Goal: Information Seeking & Learning: Learn about a topic

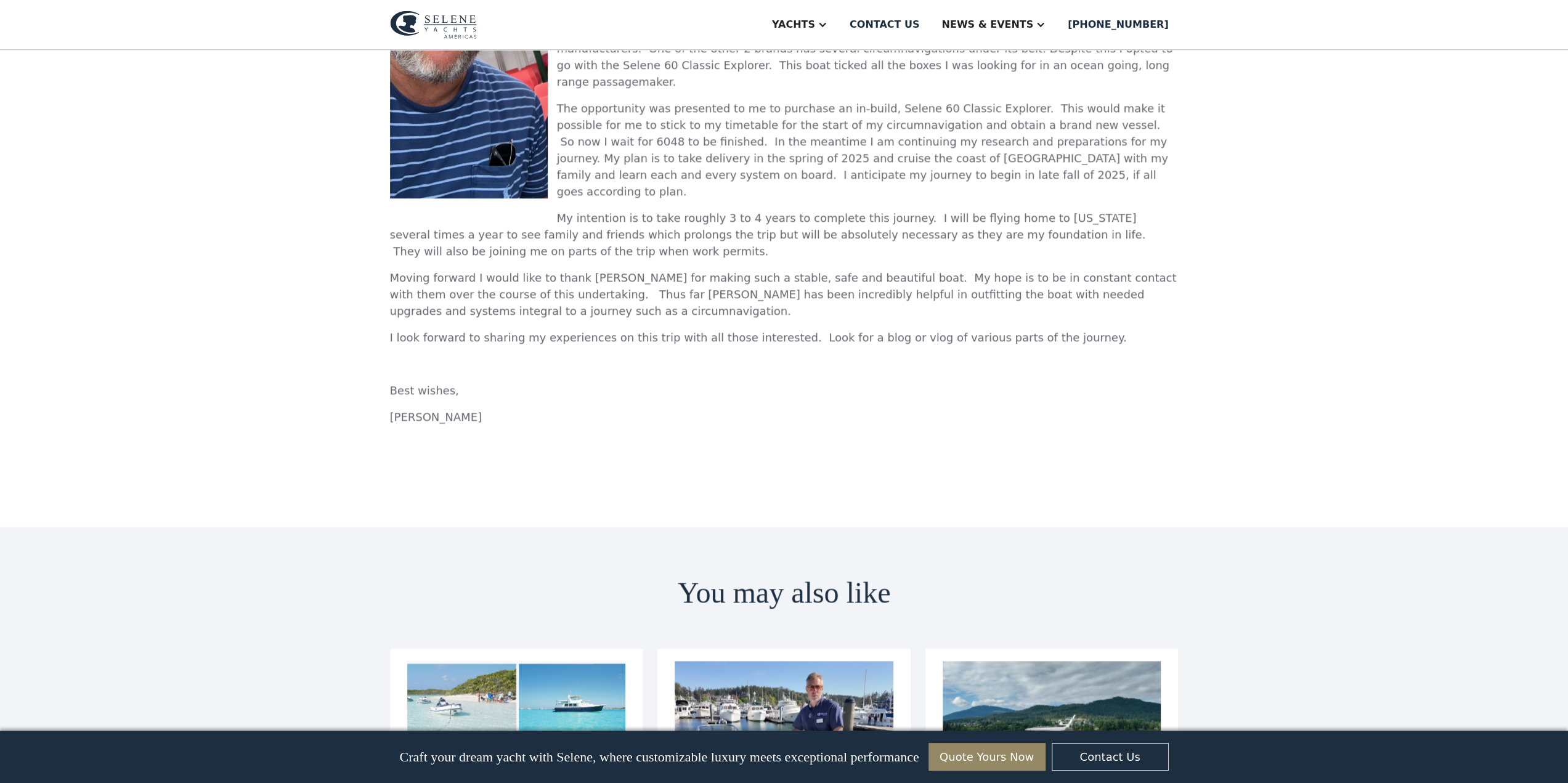
scroll to position [1293, 0]
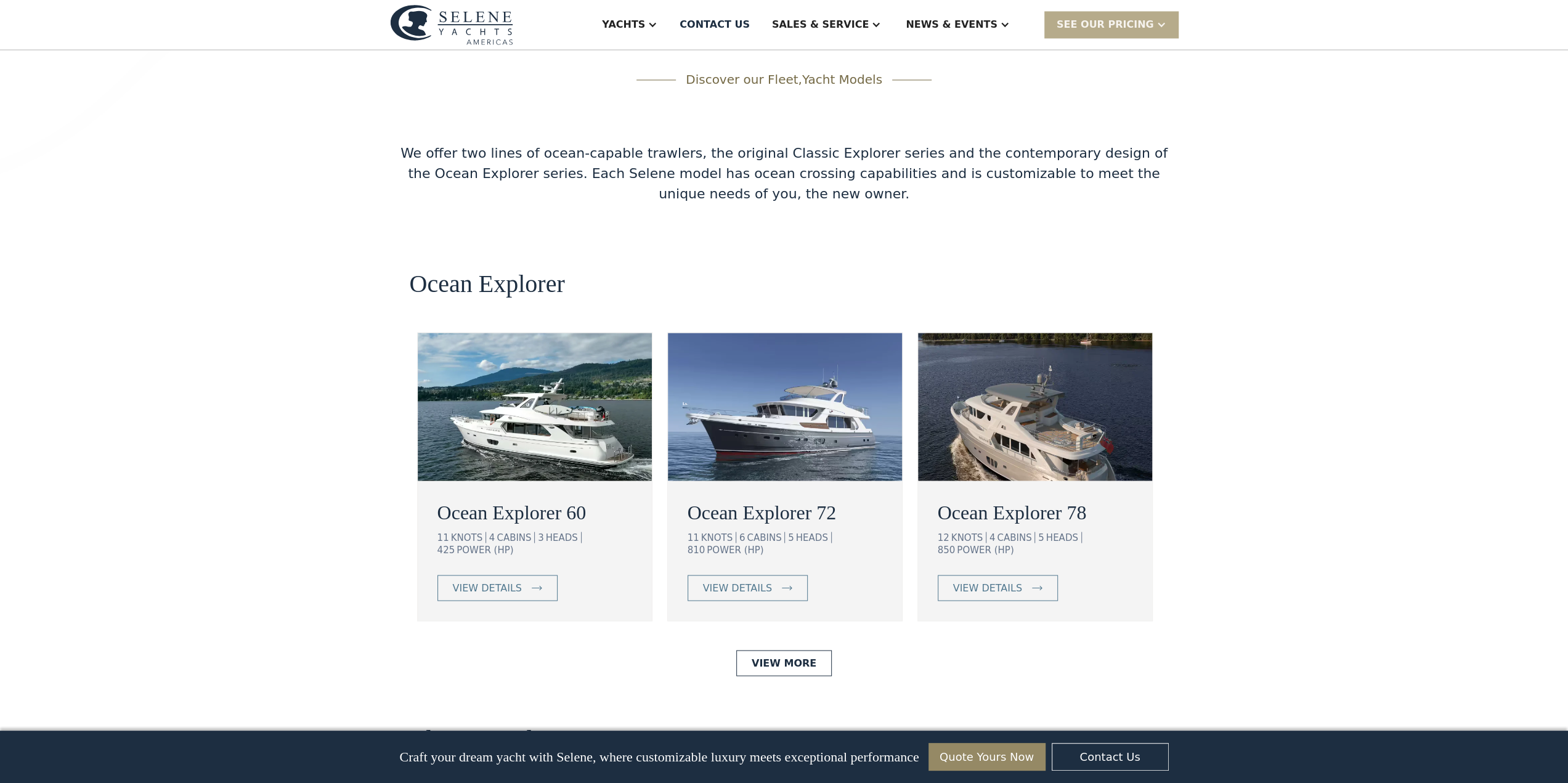
scroll to position [1971, 0]
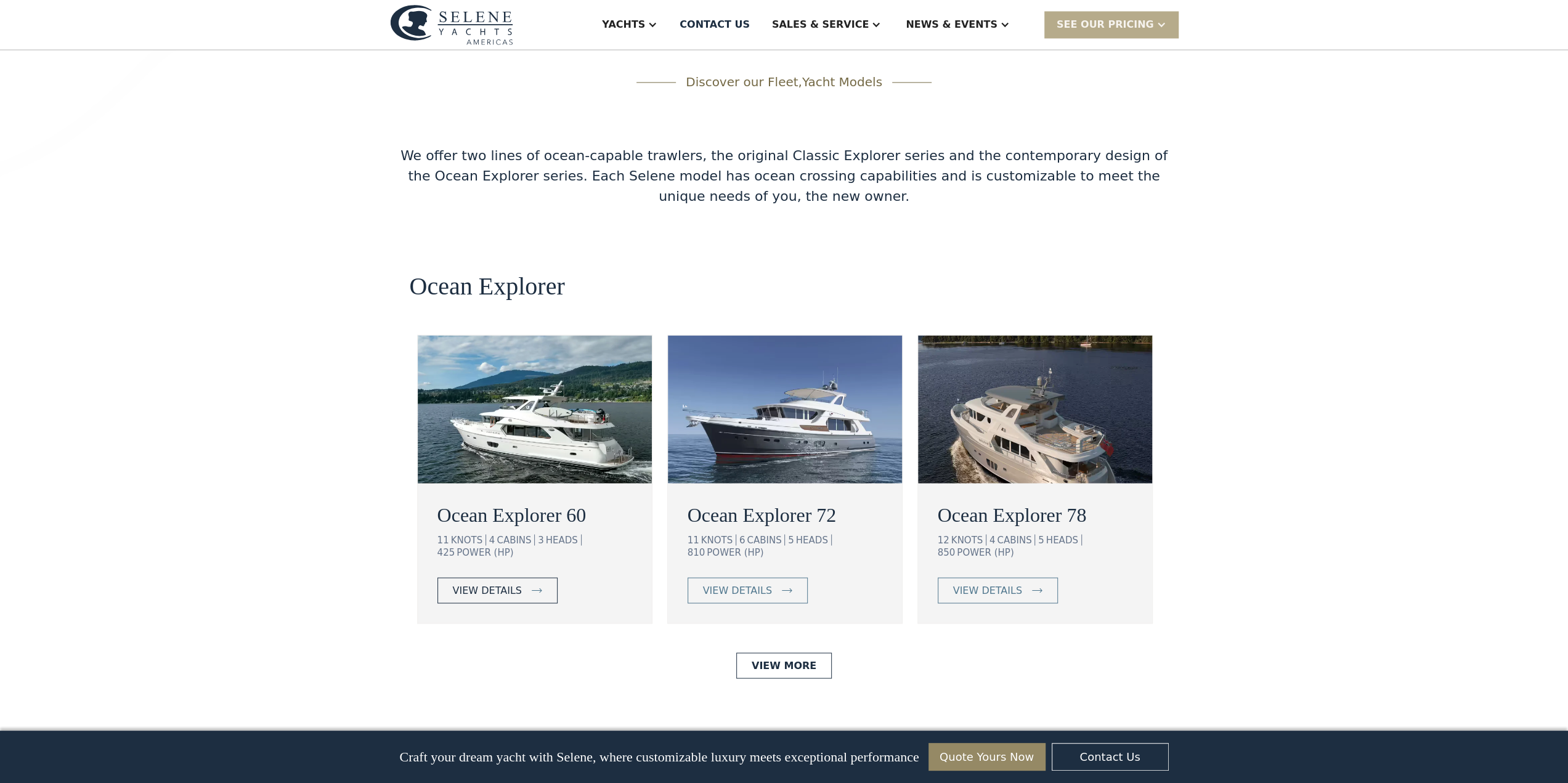
click at [486, 583] on div "view details" at bounding box center [487, 590] width 69 height 15
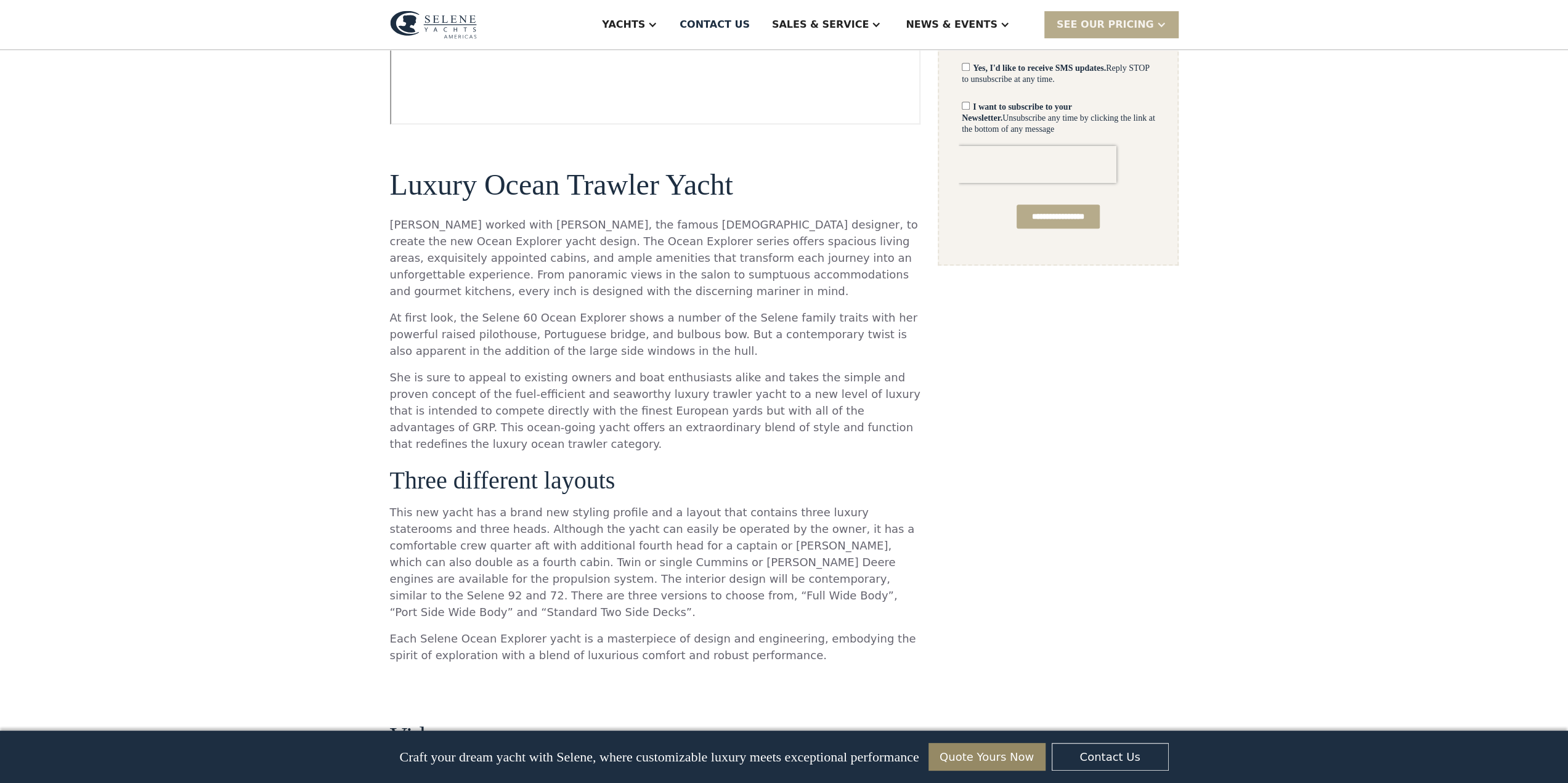
scroll to position [862, 0]
